Goal: Task Accomplishment & Management: Manage account settings

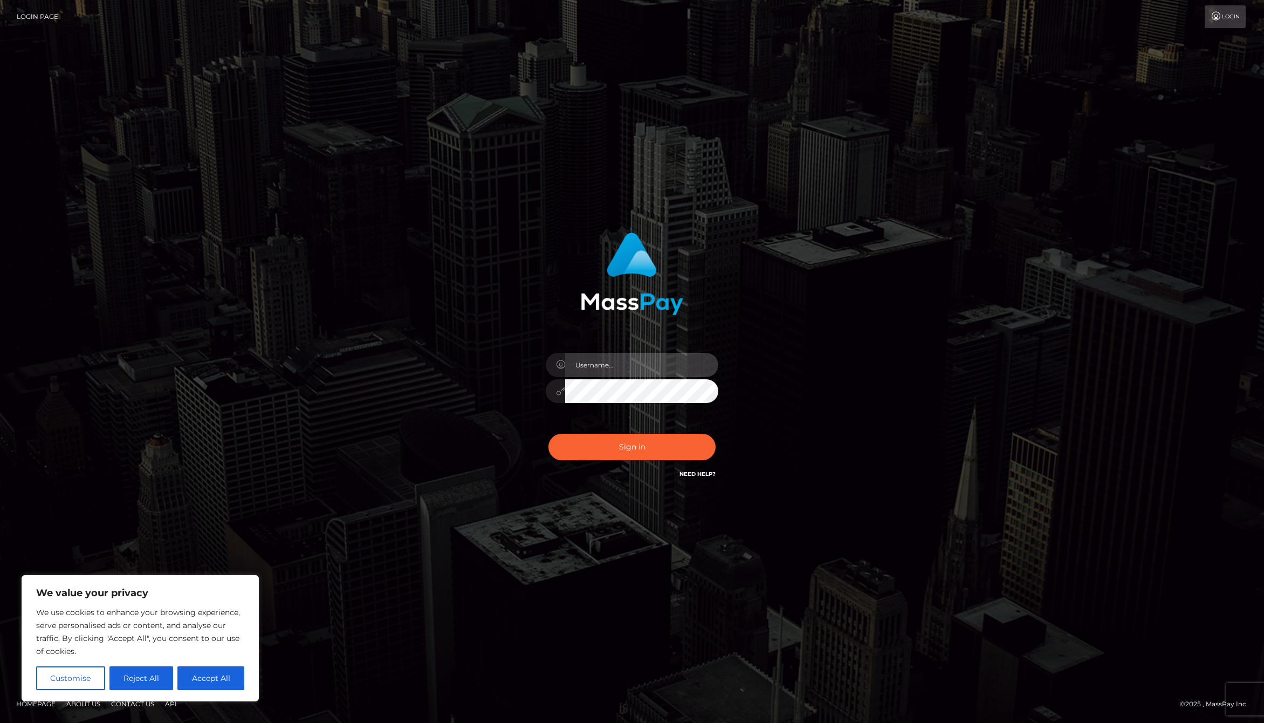
click at [622, 365] on input "text" at bounding box center [641, 365] width 153 height 24
click at [0, 722] on com-1password-button at bounding box center [0, 723] width 0 height 0
type input "jackson.whop"
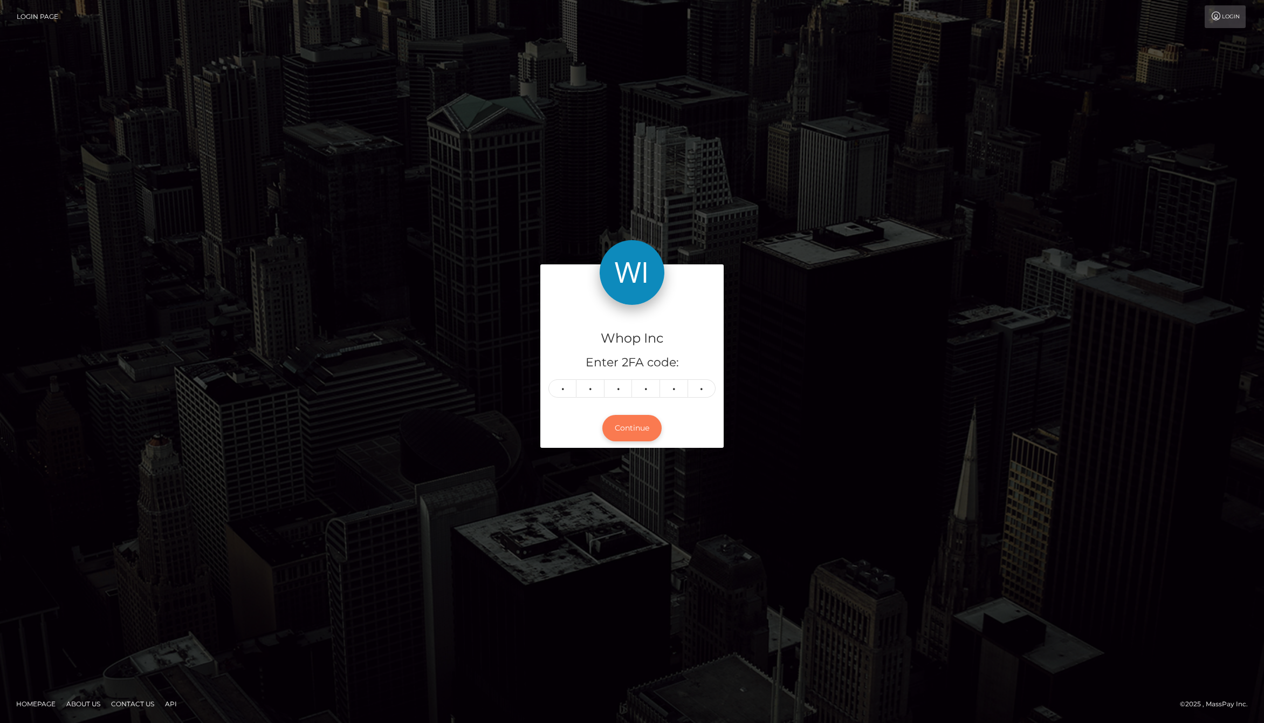
click at [633, 429] on button "Continue" at bounding box center [631, 428] width 59 height 26
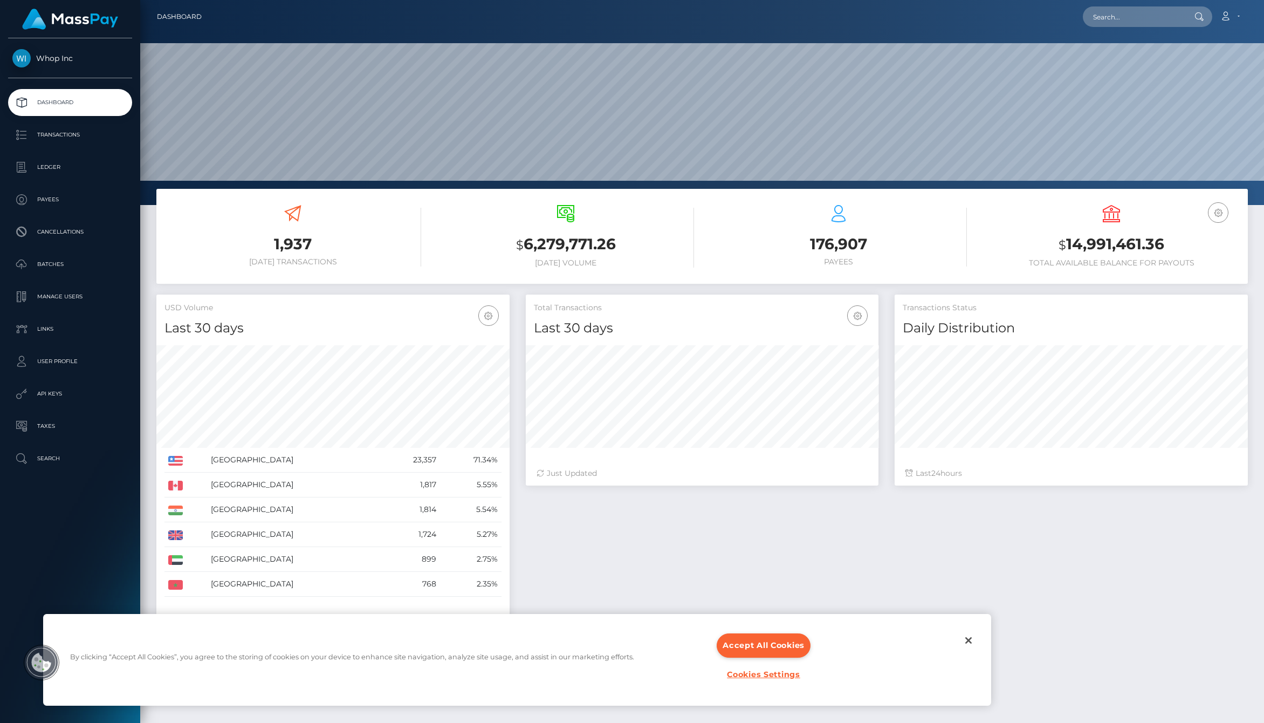
scroll to position [191, 353]
click at [779, 638] on button "Accept All Cookies" at bounding box center [764, 645] width 94 height 24
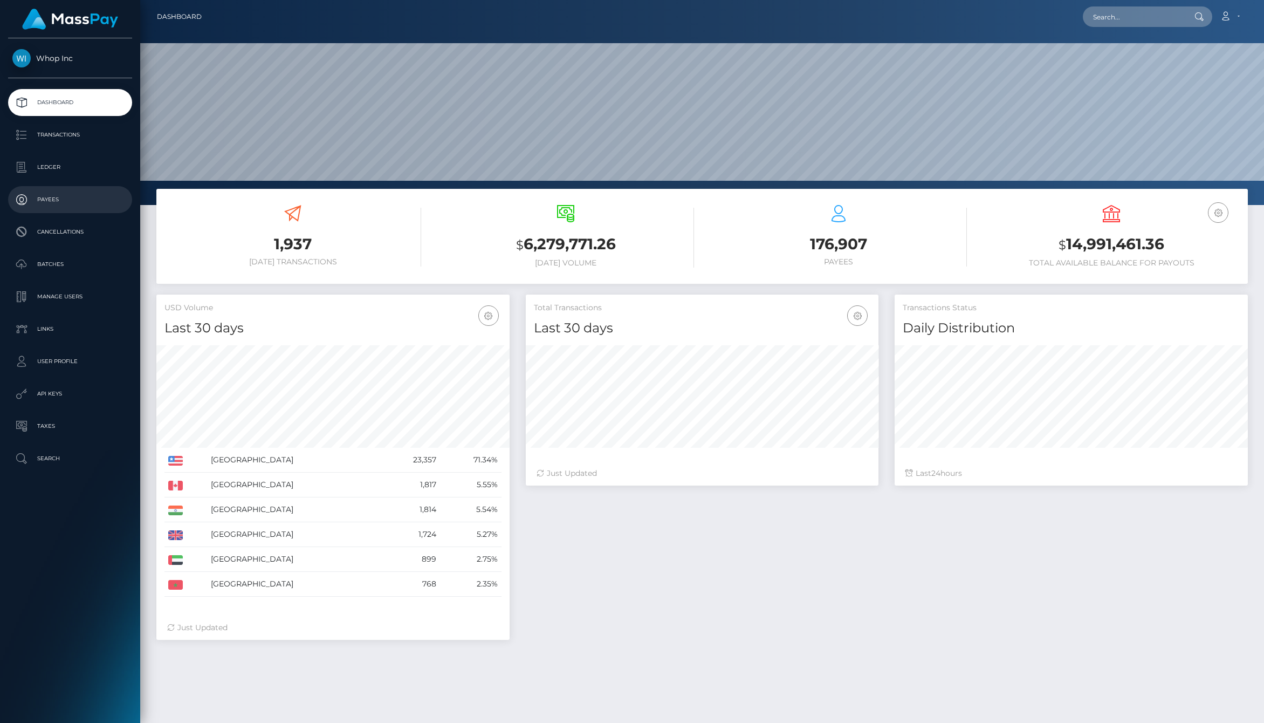
click at [52, 199] on p "Payees" at bounding box center [69, 199] width 115 height 16
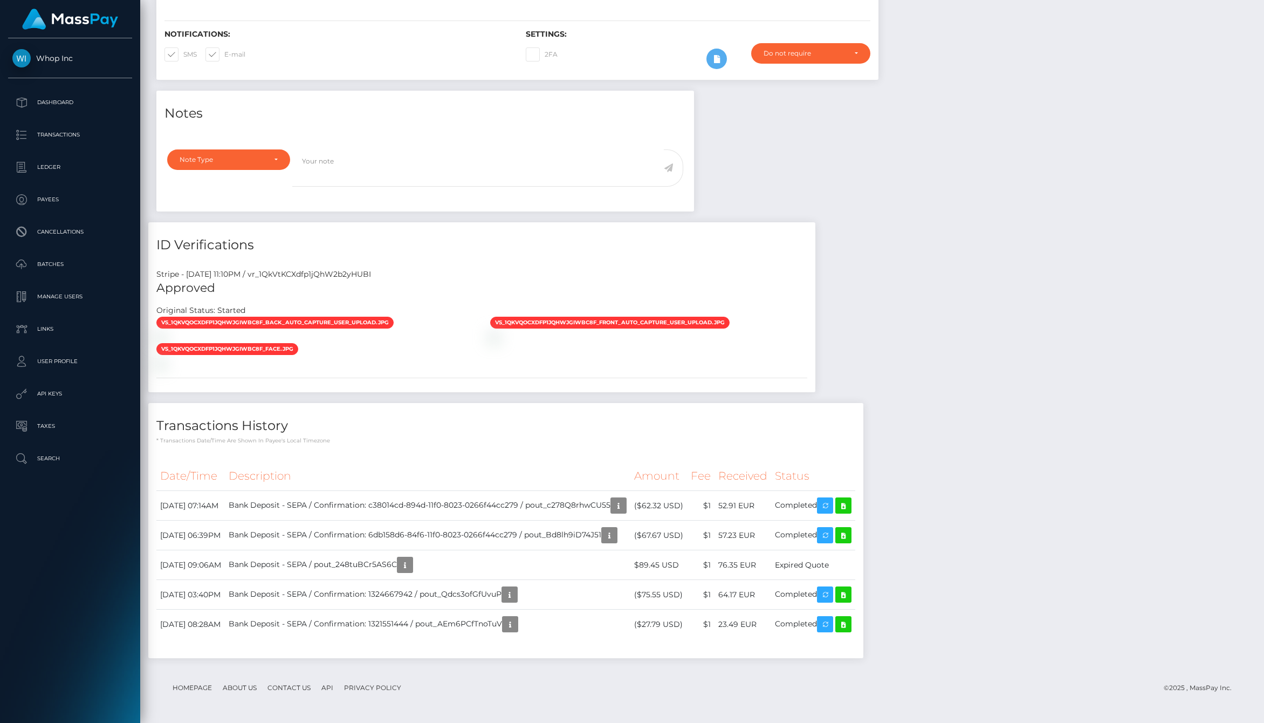
scroll to position [564, 0]
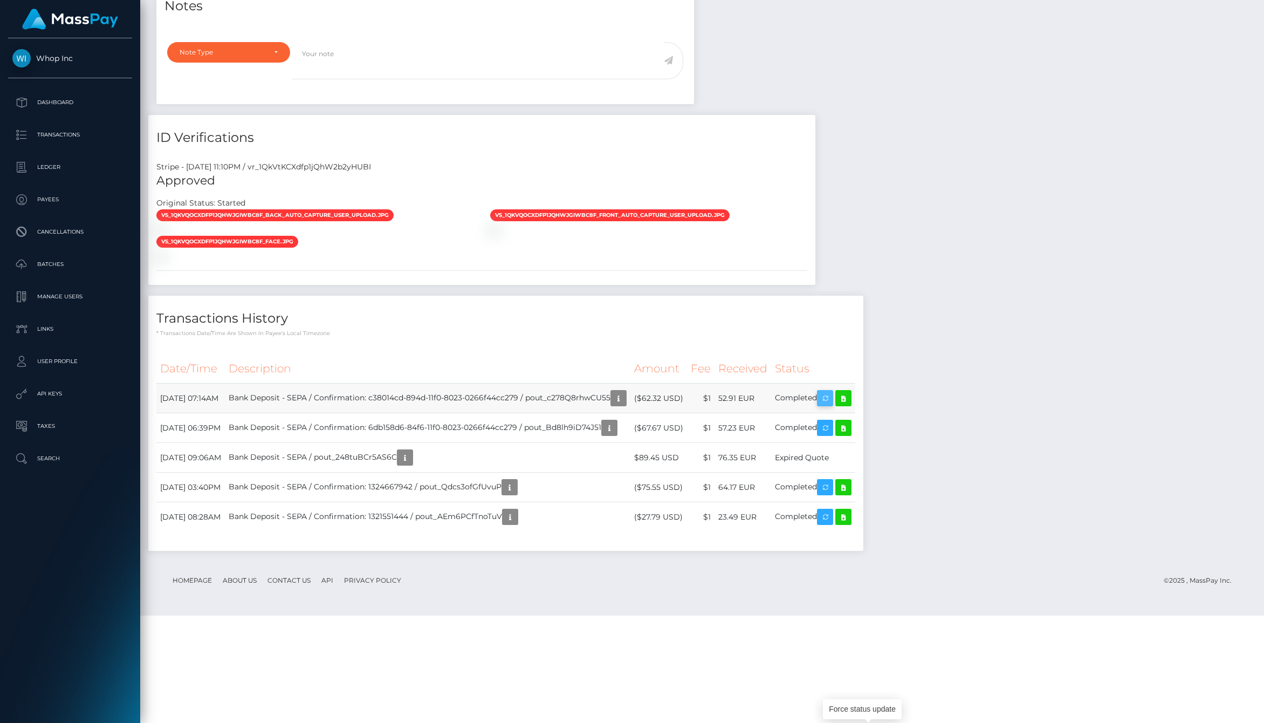
click at [832, 405] on icon "button" at bounding box center [825, 398] width 13 height 13
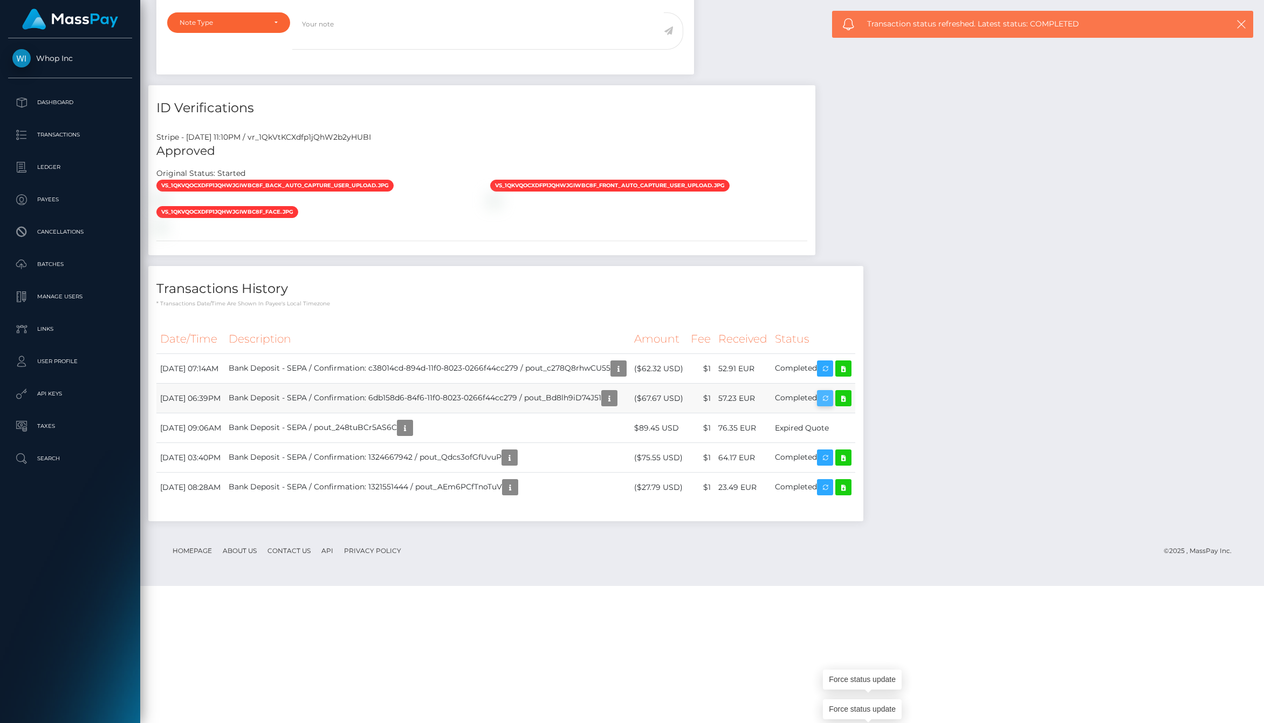
click at [832, 405] on icon "button" at bounding box center [825, 398] width 13 height 13
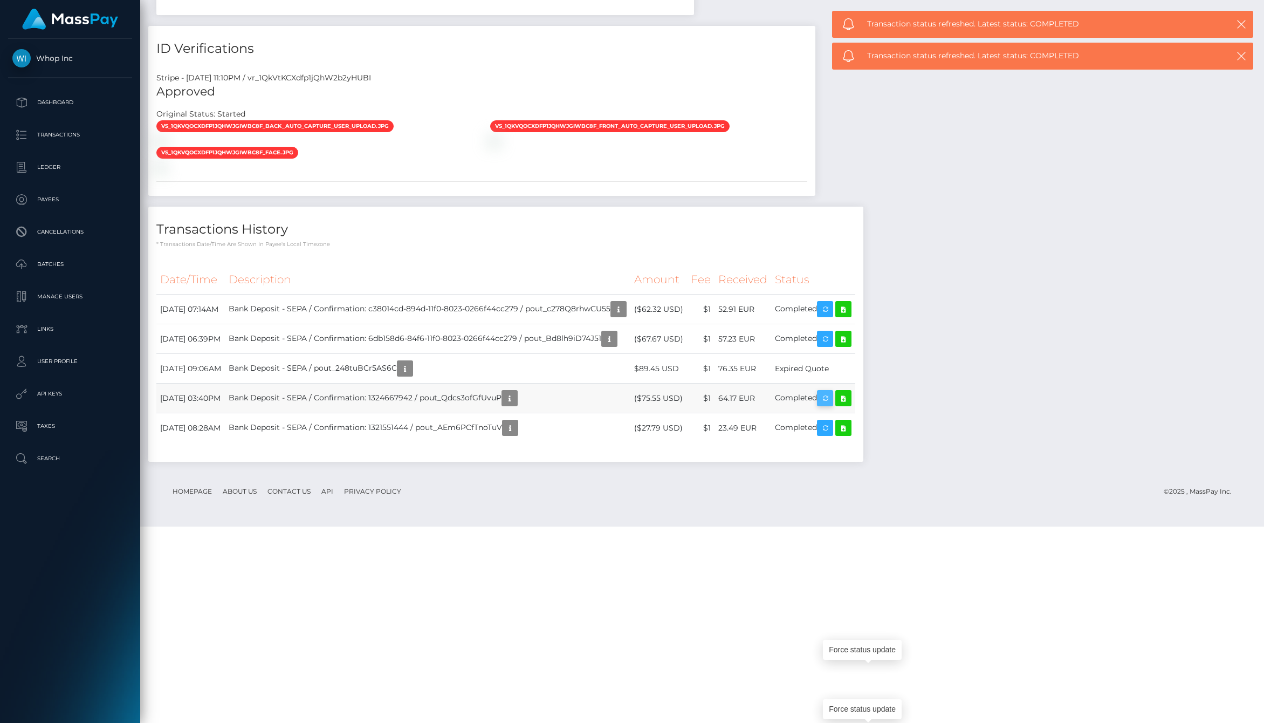
click at [832, 405] on icon "button" at bounding box center [825, 398] width 13 height 13
click at [832, 435] on icon "button" at bounding box center [825, 427] width 13 height 13
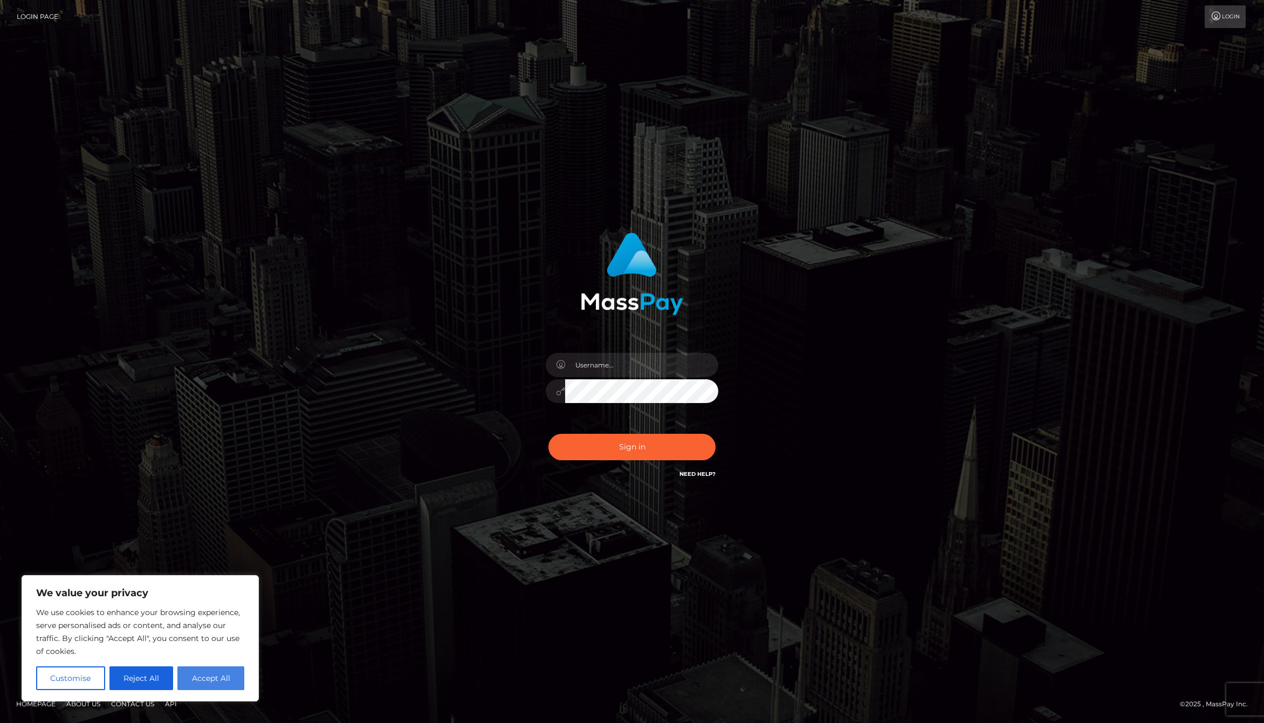
click at [215, 677] on button "Accept All" at bounding box center [210, 678] width 67 height 24
checkbox input "true"
